Goal: Task Accomplishment & Management: Complete application form

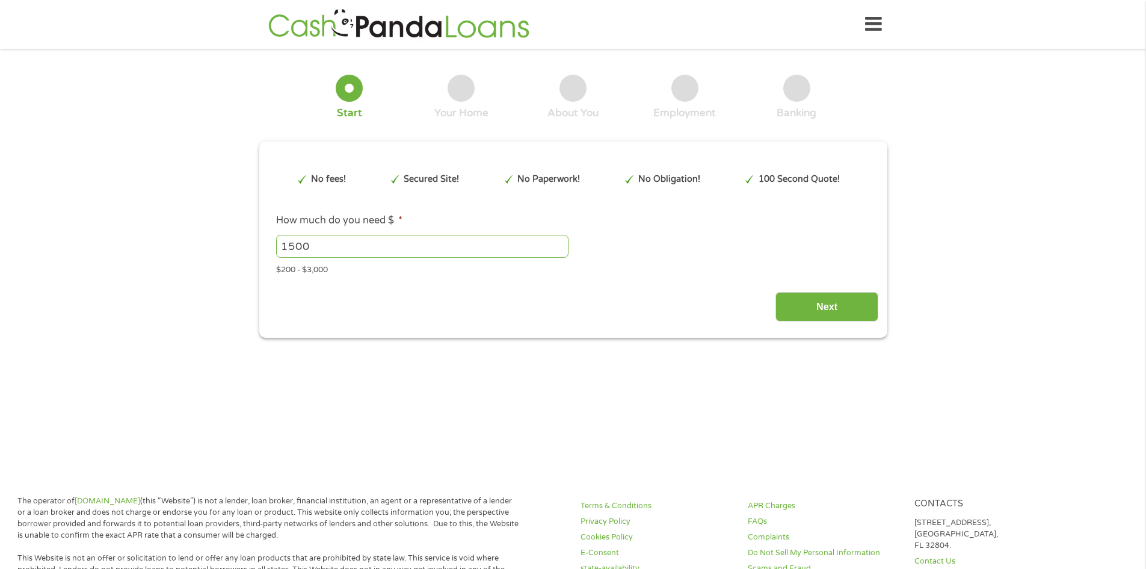
type input "EAIaIQobChMI5JCWrNHCjwMVaRutBh1Jax4YEAAYAiAAEgKrjvD_BwE"
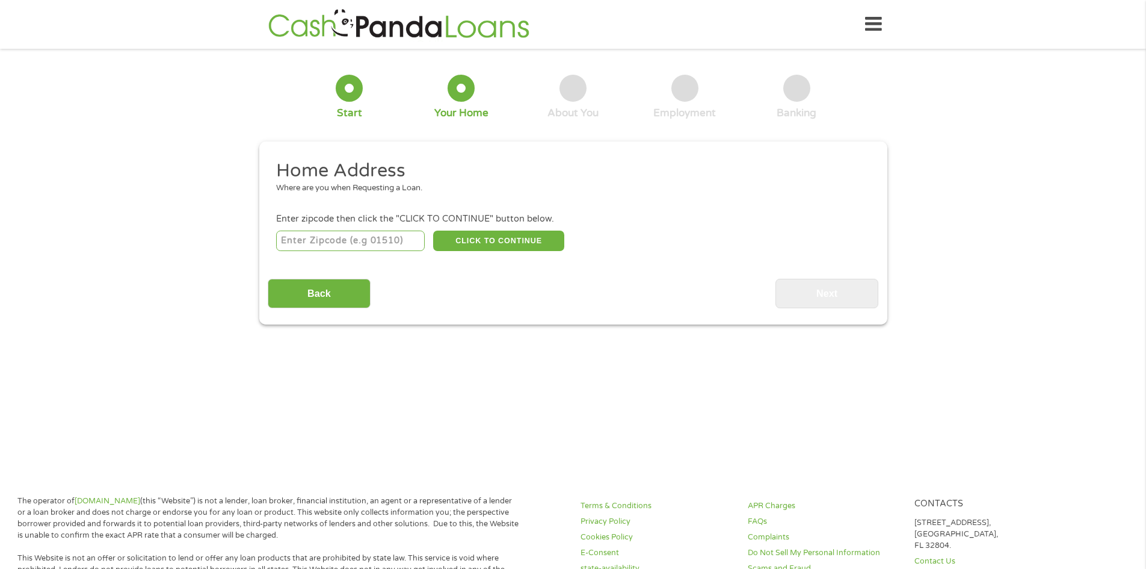
click at [329, 232] on input "number" at bounding box center [350, 240] width 149 height 20
type input "97230"
select select "[US_STATE]"
click at [464, 235] on button "CLICK TO CONTINUE" at bounding box center [498, 240] width 131 height 20
type input "97230"
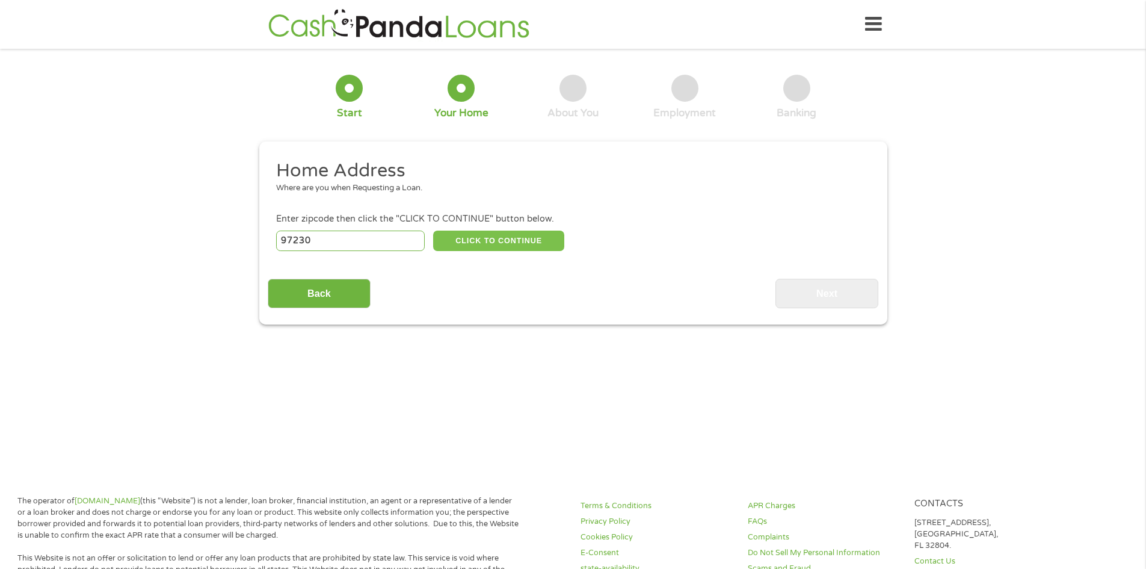
type input "[GEOGRAPHIC_DATA]"
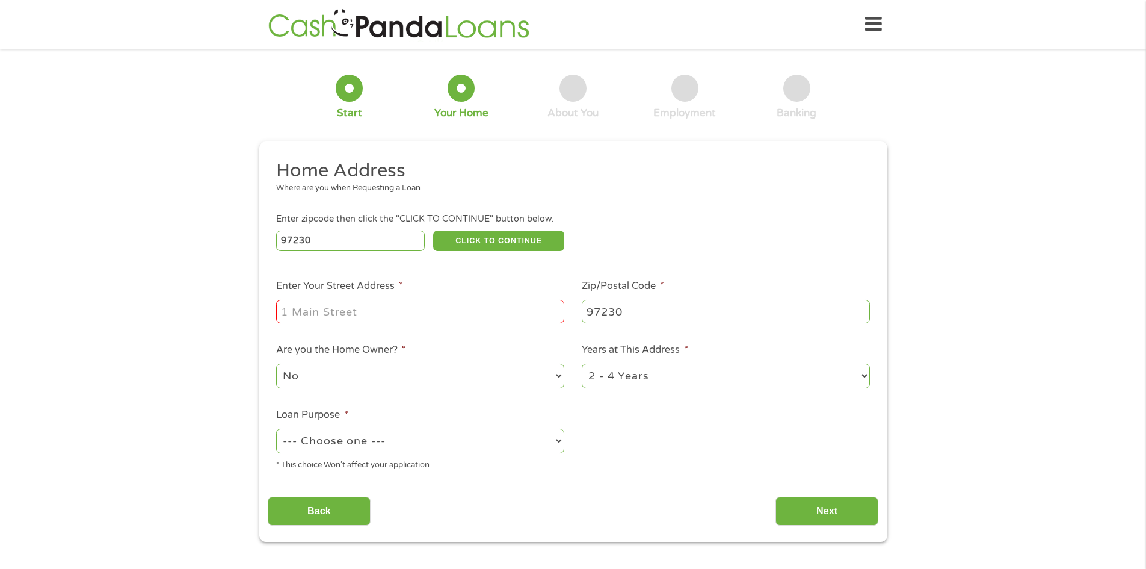
click at [424, 310] on input "Enter Your Street Address *" at bounding box center [420, 311] width 288 height 23
type input "[STREET_ADDRESS]"
click at [557, 377] on select "No Yes" at bounding box center [420, 375] width 288 height 25
select select "yes"
click at [276, 363] on select "No Yes" at bounding box center [420, 375] width 288 height 25
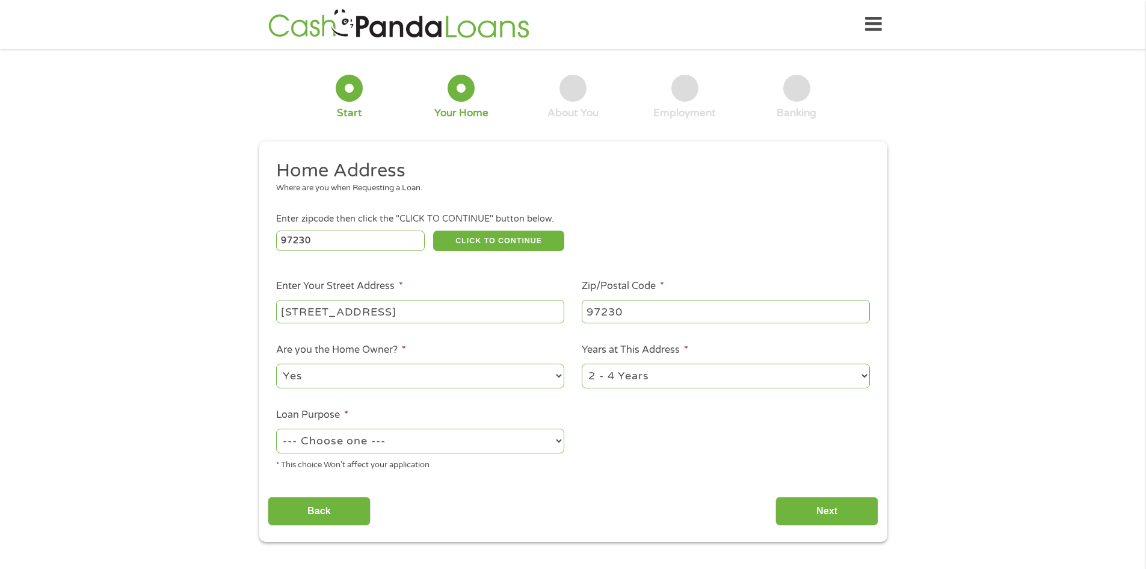
click at [558, 446] on select "--- Choose one --- Pay Bills Debt Consolidation Home Improvement Major Purchase…" at bounding box center [420, 440] width 288 height 25
select select "other"
click at [276, 428] on select "--- Choose one --- Pay Bills Debt Consolidation Home Improvement Major Purchase…" at bounding box center [420, 440] width 288 height 25
click at [864, 374] on select "1 Year or less 1 - 2 Years 2 - 4 Years Over 4 Years" at bounding box center [726, 375] width 288 height 25
select select "60months"
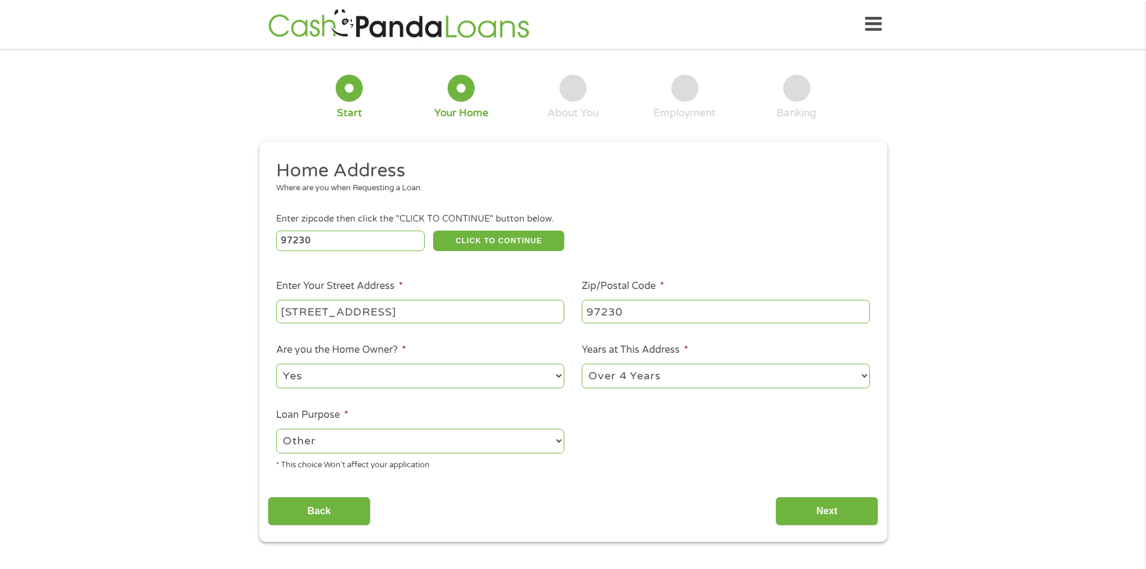
click at [582, 363] on select "1 Year or less 1 - 2 Years 2 - 4 Years Over 4 Years" at bounding box center [726, 375] width 288 height 25
click at [839, 508] on input "Next" at bounding box center [827, 510] width 103 height 29
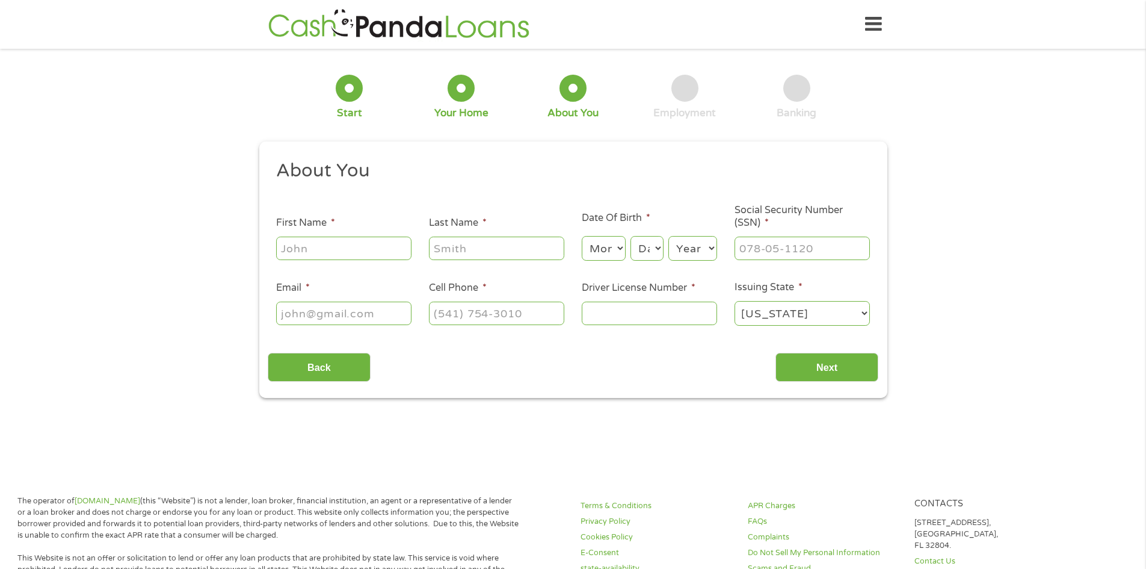
click at [372, 248] on input "First Name *" at bounding box center [343, 247] width 135 height 23
type input "[PERSON_NAME]"
type input "felina"
click at [614, 244] on select "Month 1 2 3 4 5 6 7 8 9 10 11 12" at bounding box center [604, 248] width 44 height 25
select select "8"
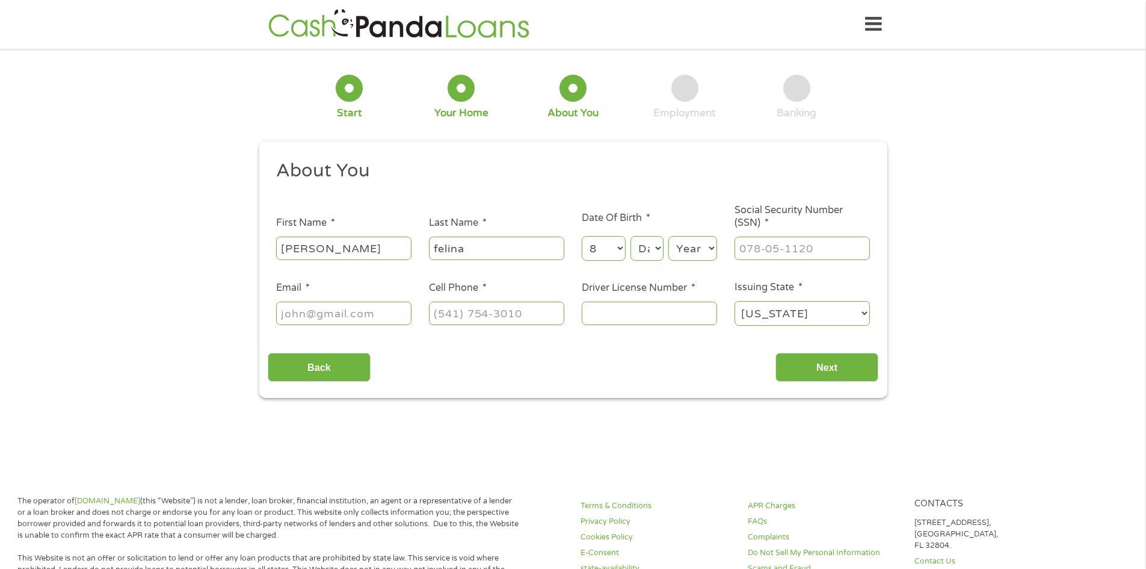
click at [582, 236] on select "Month 1 2 3 4 5 6 7 8 9 10 11 12" at bounding box center [604, 248] width 44 height 25
click at [653, 244] on select "Day 1 2 3 4 5 6 7 8 9 10 11 12 13 14 15 16 17 18 19 20 21 22 23 24 25 26 27 28 …" at bounding box center [647, 248] width 32 height 25
select select "5"
click at [631, 236] on select "Day 1 2 3 4 5 6 7 8 9 10 11 12 13 14 15 16 17 18 19 20 21 22 23 24 25 26 27 28 …" at bounding box center [647, 248] width 32 height 25
click at [711, 244] on select "Year [DATE] 2006 2005 2004 2003 2002 2001 2000 1999 1998 1997 1996 1995 1994 19…" at bounding box center [692, 248] width 49 height 25
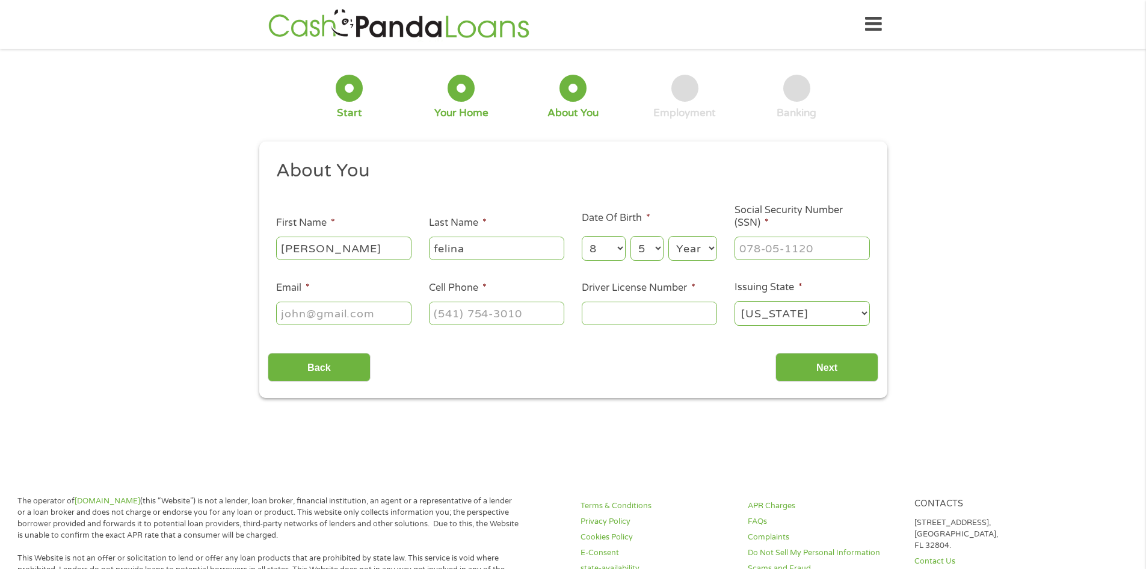
select select "1955"
click at [668, 236] on select "Year [DATE] 2006 2005 2004 2003 2002 2001 2000 1999 1998 1997 1996 1995 1994 19…" at bounding box center [692, 248] width 49 height 25
click at [854, 239] on input "___-__-____" at bounding box center [802, 247] width 135 height 23
type input "541-94-0122"
click at [295, 319] on input "Email *" at bounding box center [343, 312] width 135 height 23
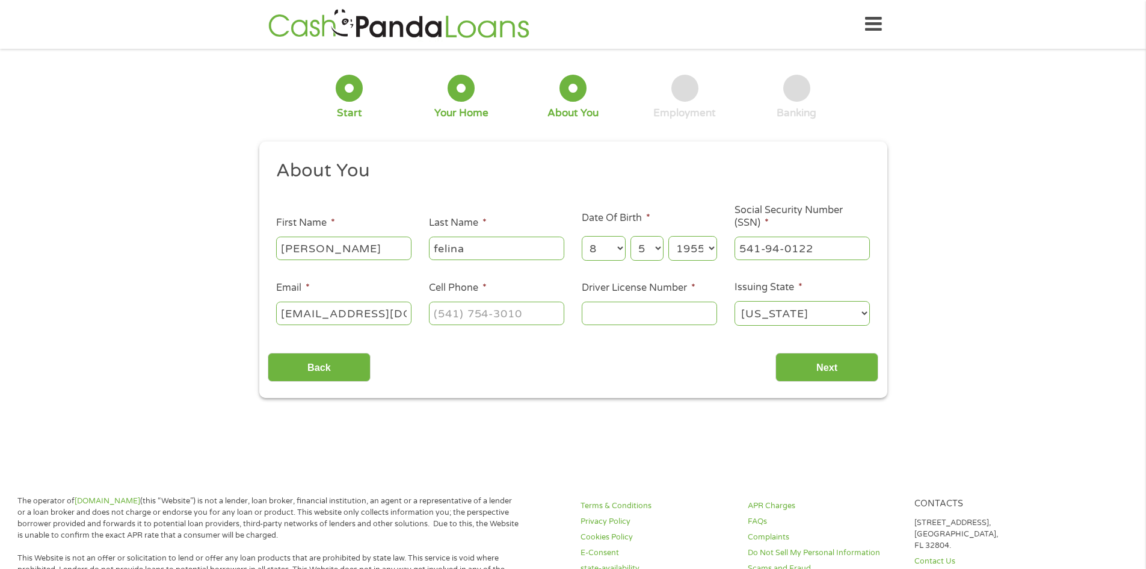
scroll to position [0, 4]
click at [279, 312] on input "[EMAIL_ADDRESS][DOMAIN_NAME]" at bounding box center [343, 312] width 135 height 23
type input "[EMAIL_ADDRESS][DOMAIN_NAME]"
click at [546, 320] on input "(___) ___-____" at bounding box center [496, 312] width 135 height 23
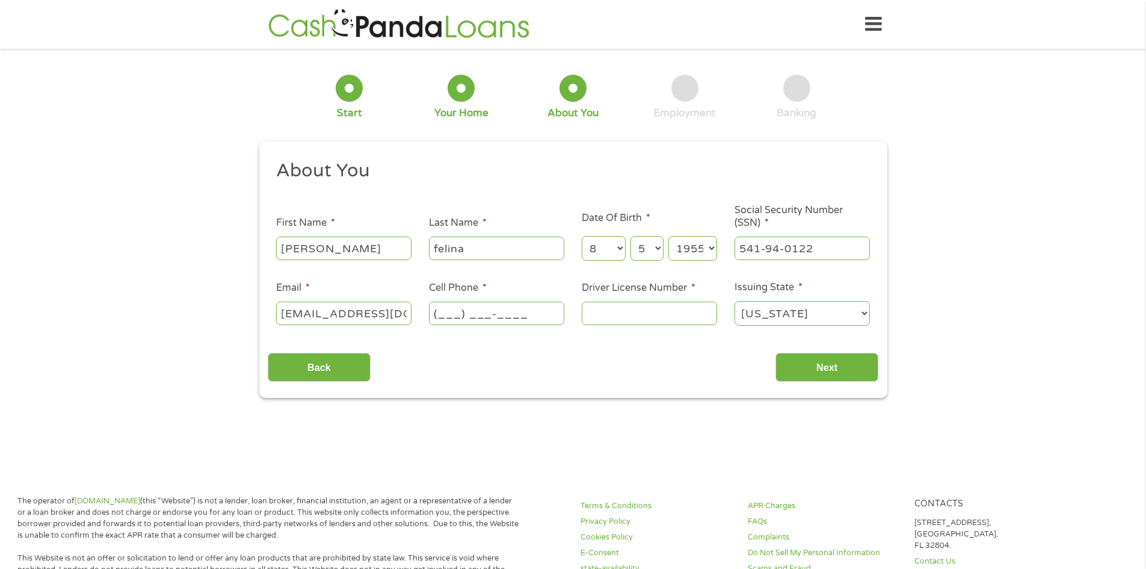
click at [447, 312] on input "(___) ___-____" at bounding box center [496, 312] width 135 height 23
click at [437, 312] on input "(_50) 39_-____" at bounding box center [496, 312] width 135 height 23
drag, startPoint x: 437, startPoint y: 312, endPoint x: 498, endPoint y: 319, distance: 61.1
click at [498, 319] on input "(550) 39_-____" at bounding box center [496, 312] width 135 height 23
type input "[PHONE_NUMBER]"
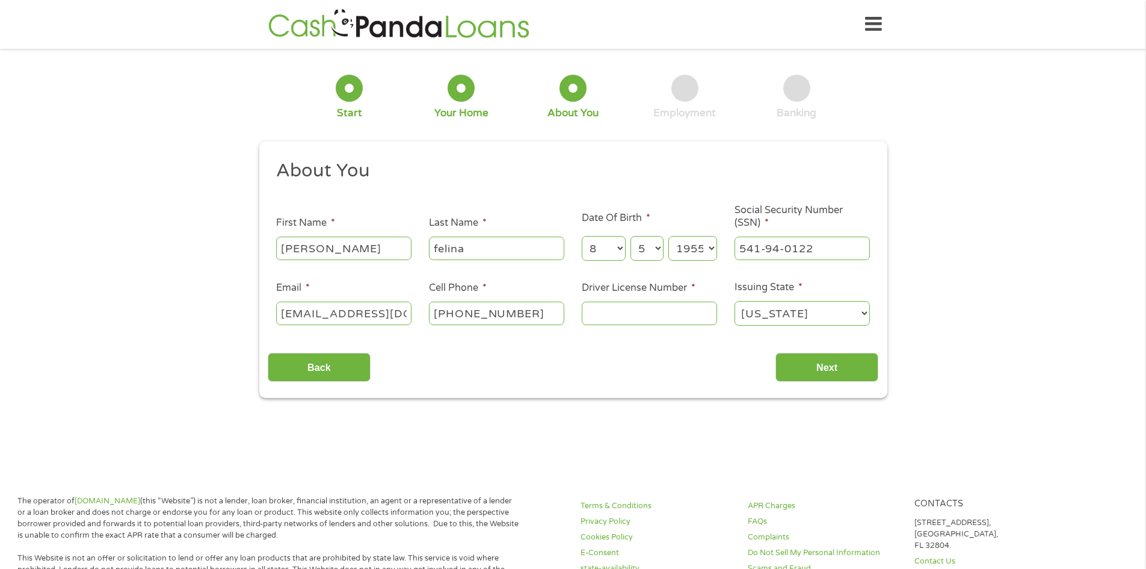
click at [620, 314] on input "Driver License Number *" at bounding box center [649, 312] width 135 height 23
type input "3050573"
click at [814, 365] on input "Next" at bounding box center [827, 367] width 103 height 29
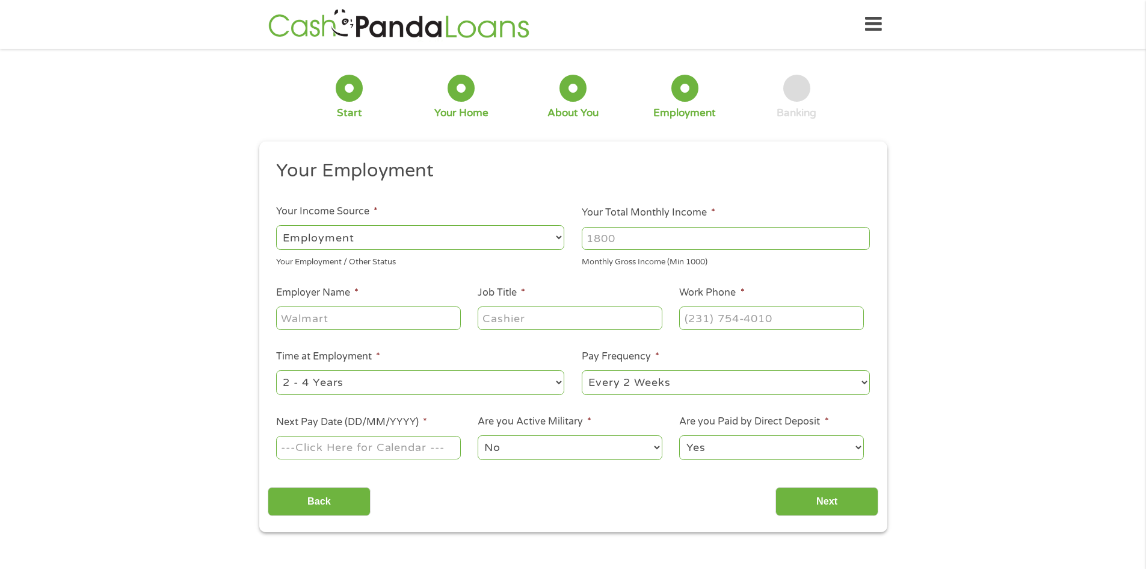
click at [561, 238] on select "--- Choose one --- Employment [DEMOGRAPHIC_DATA] Benefits" at bounding box center [420, 237] width 288 height 25
click at [378, 242] on select "--- Choose one --- Employment [DEMOGRAPHIC_DATA] Benefits" at bounding box center [420, 237] width 288 height 25
